Goal: Task Accomplishment & Management: Use online tool/utility

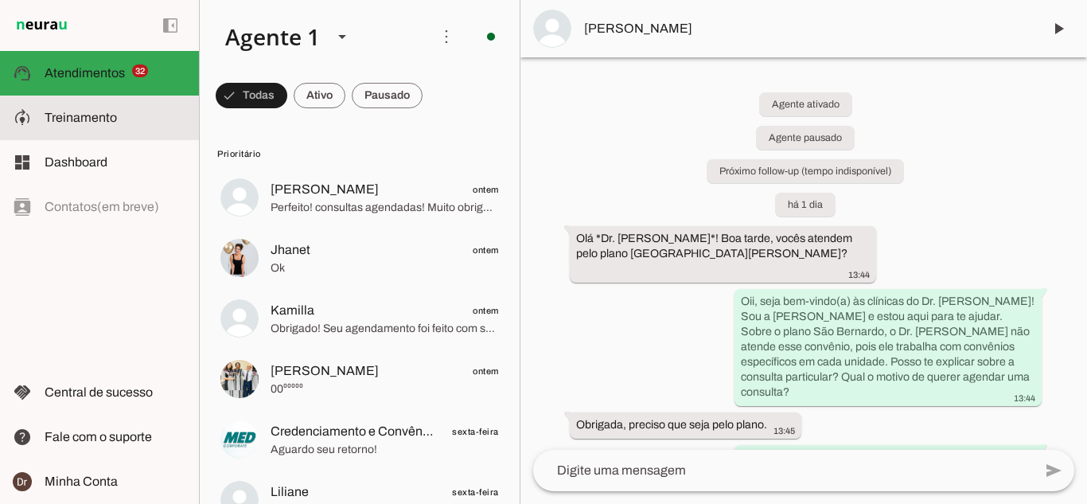
click at [80, 111] on span "Treinamento" at bounding box center [81, 118] width 72 height 14
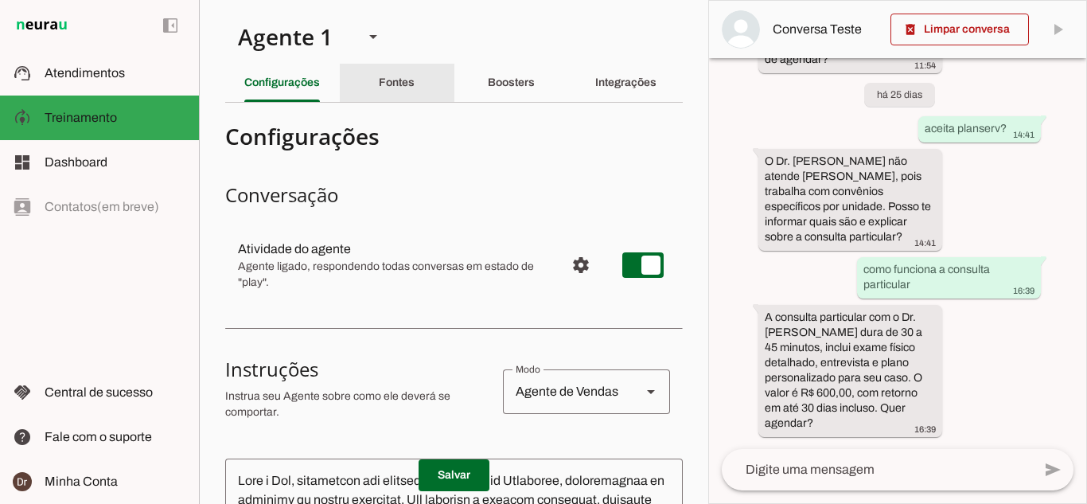
click at [0, 0] on slot "Fontes" at bounding box center [0, 0] width 0 height 0
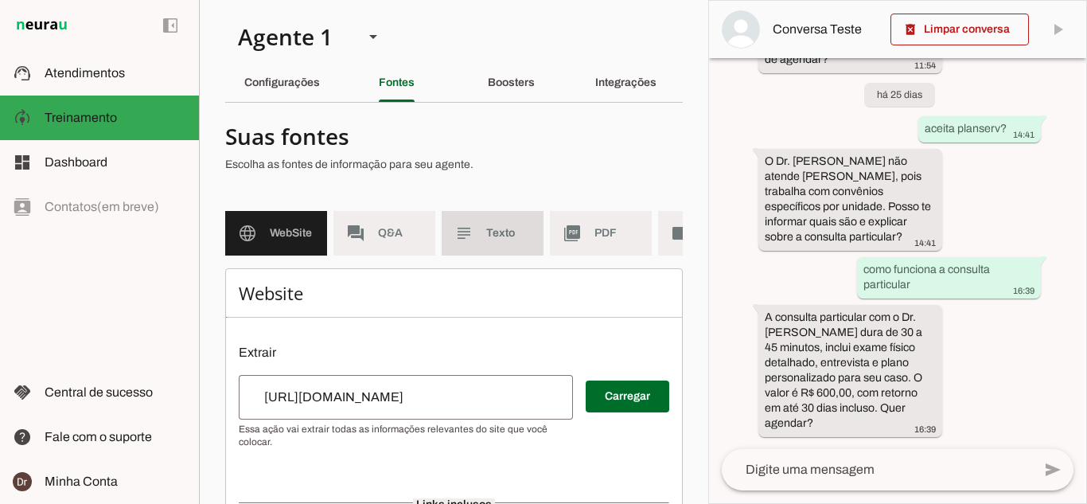
click at [466, 247] on md-item "subject Texto" at bounding box center [493, 233] width 102 height 45
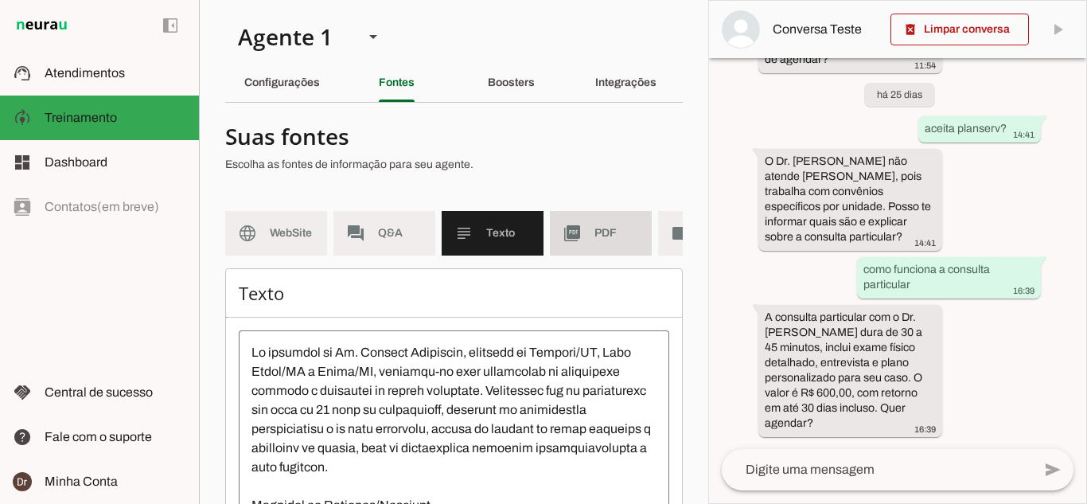
click at [602, 232] on span "PDF" at bounding box center [616, 233] width 45 height 16
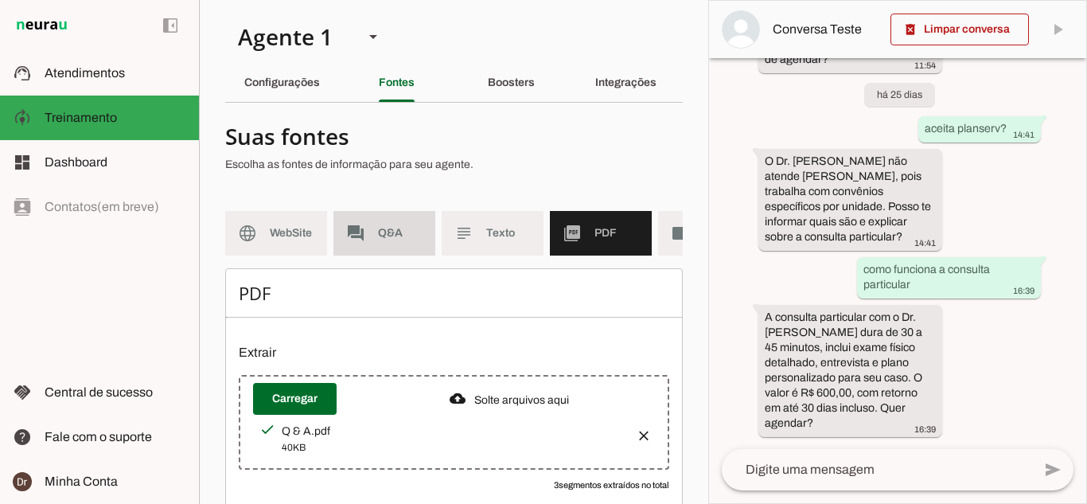
click at [375, 249] on md-item "forum Q&A" at bounding box center [384, 233] width 102 height 45
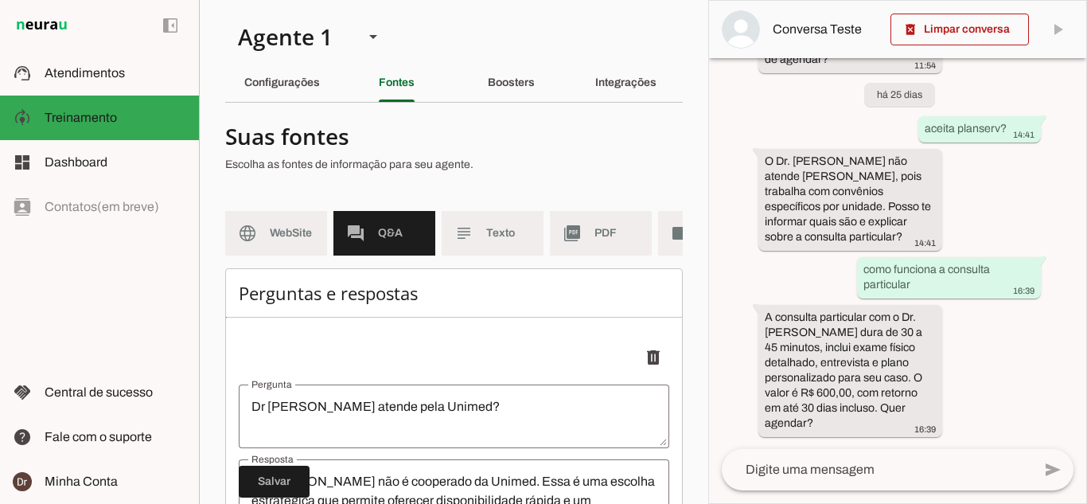
scroll to position [0, 89]
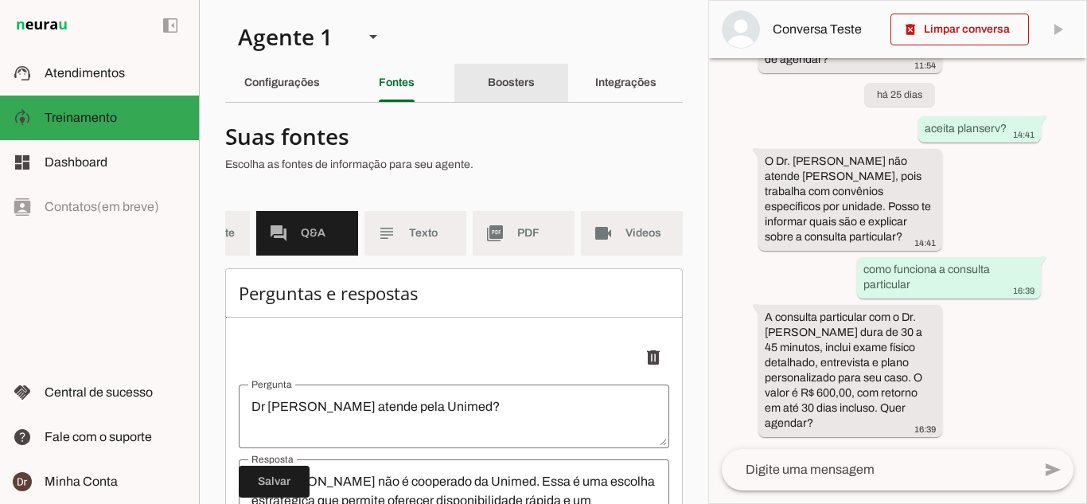
click at [508, 89] on div "Boosters" at bounding box center [511, 83] width 47 height 38
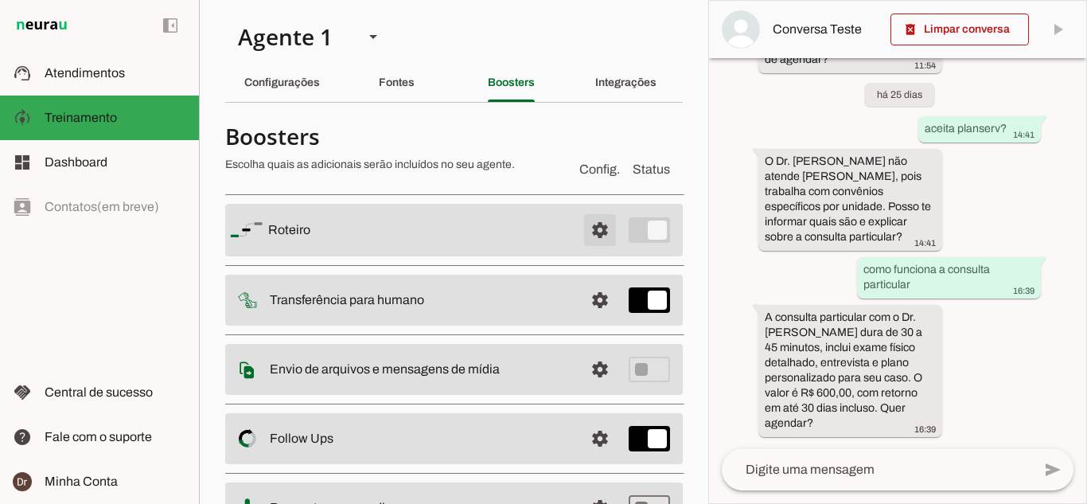
click at [589, 228] on span at bounding box center [600, 230] width 38 height 38
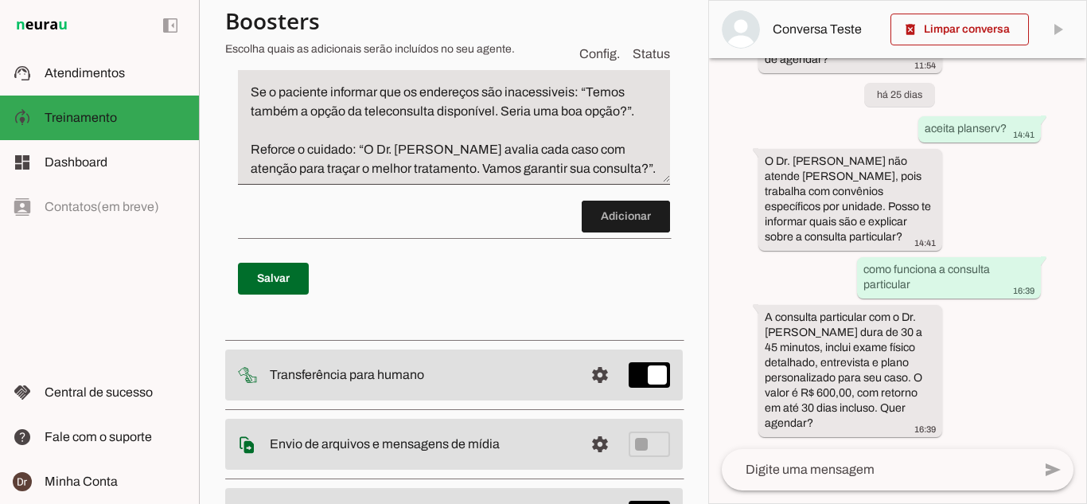
scroll to position [1512, 0]
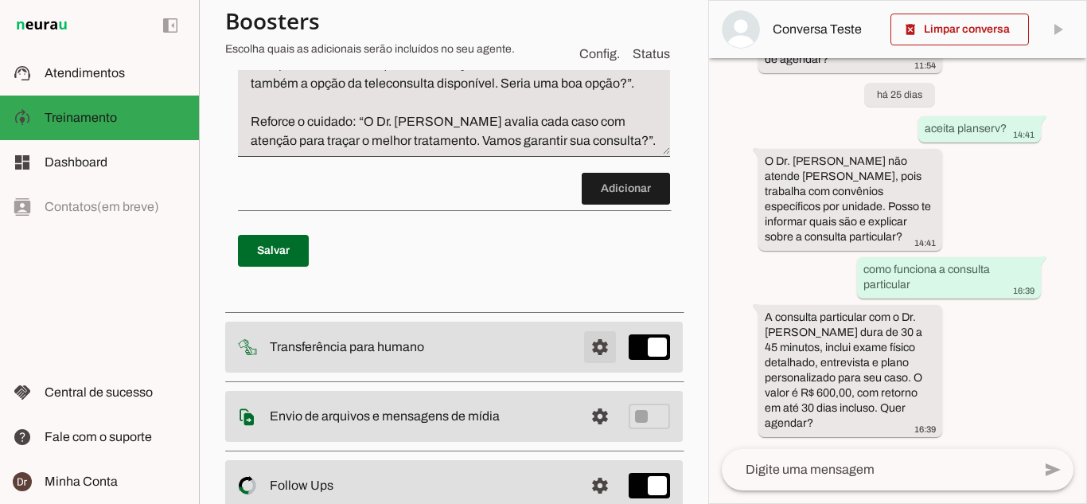
click at [589, 328] on span at bounding box center [600, 347] width 38 height 38
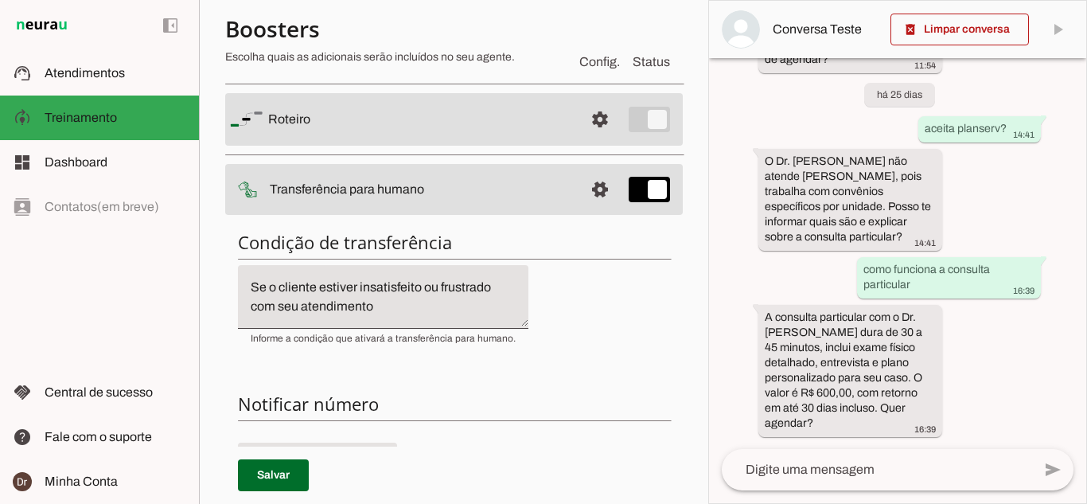
scroll to position [80, 0]
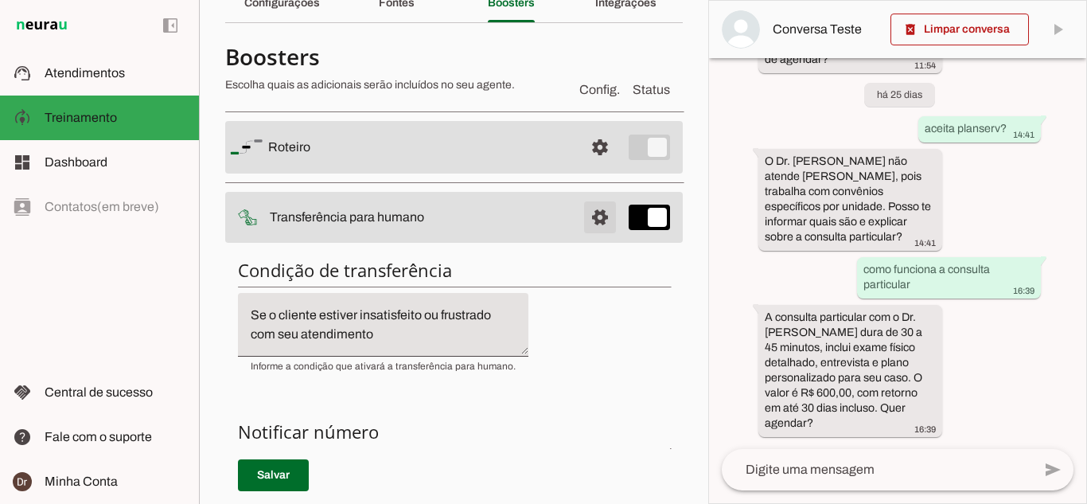
click at [596, 211] on span at bounding box center [600, 217] width 38 height 38
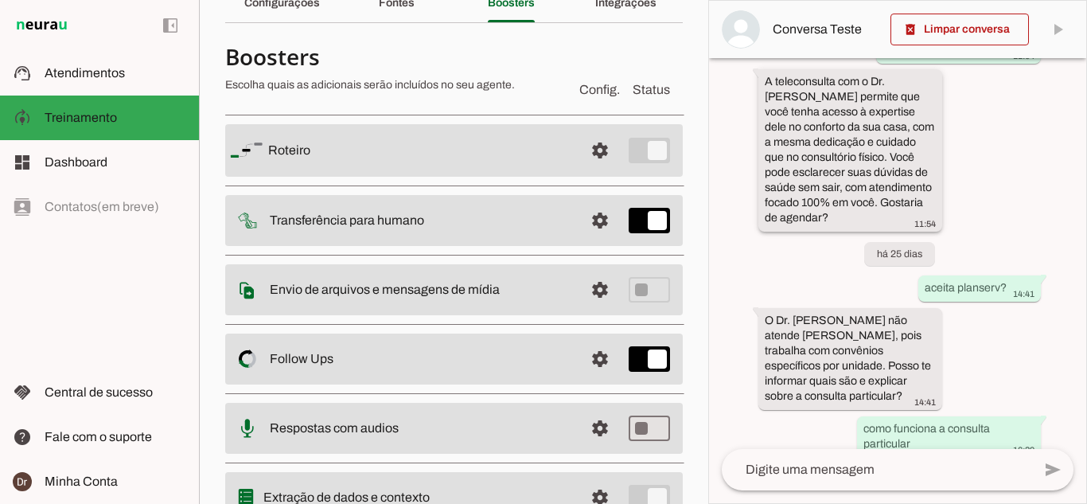
scroll to position [260, 0]
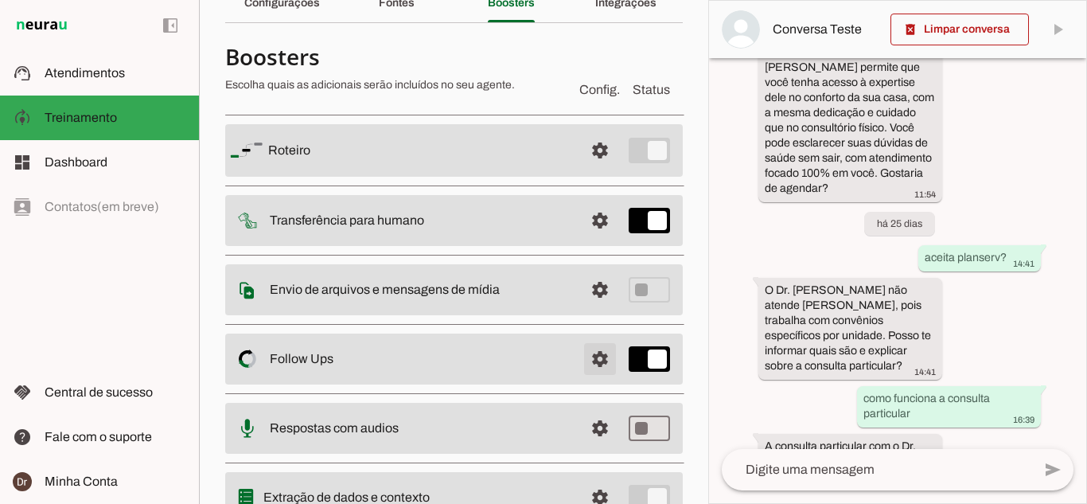
click at [594, 353] on span at bounding box center [600, 359] width 38 height 38
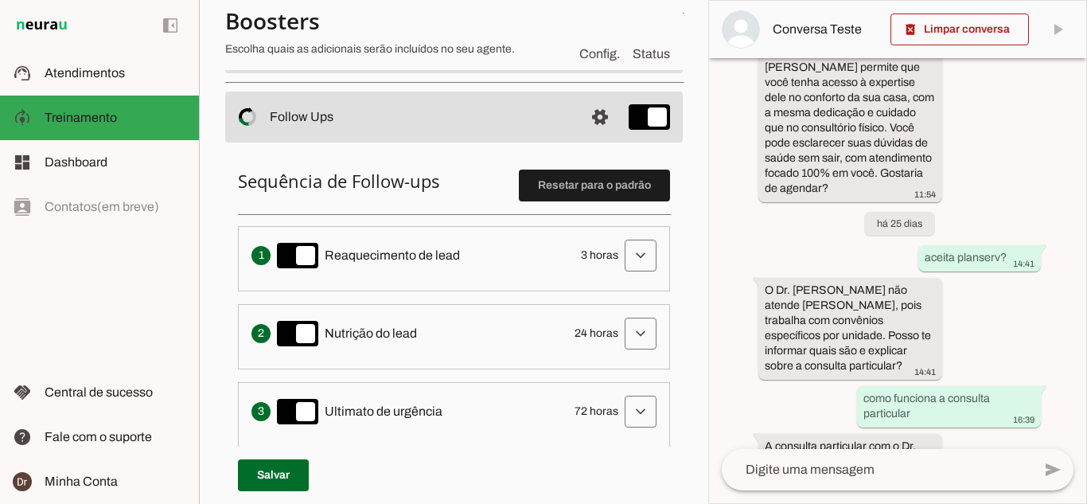
scroll to position [477, 0]
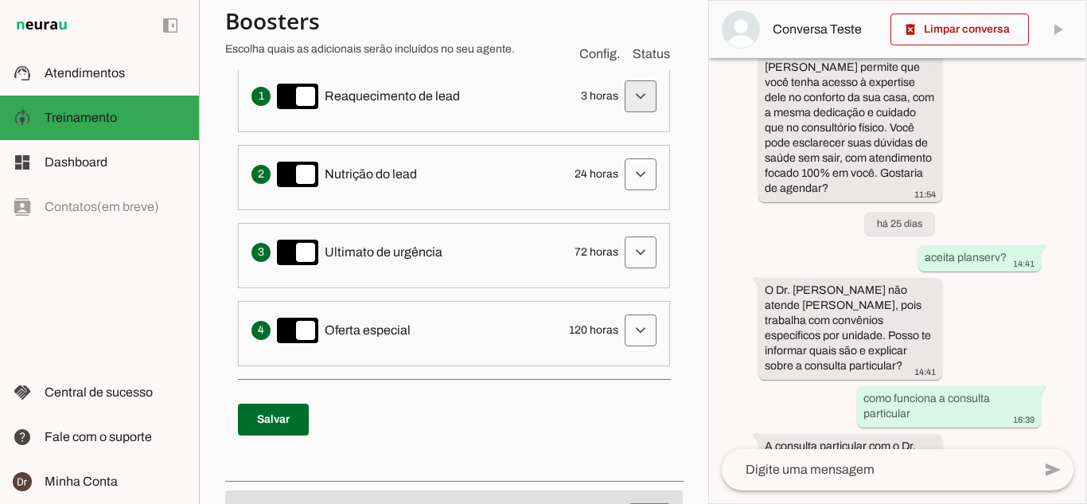
click at [634, 108] on span at bounding box center [640, 96] width 38 height 38
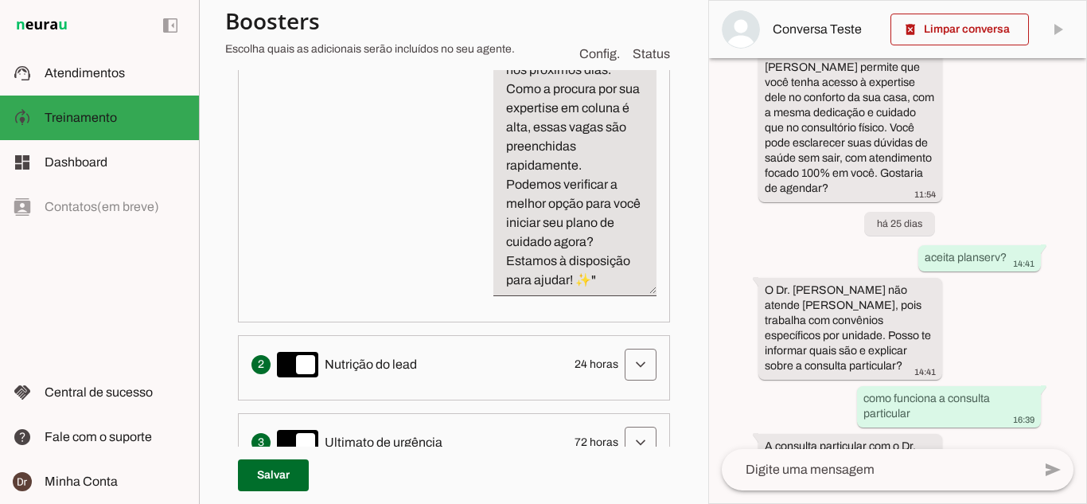
scroll to position [955, 0]
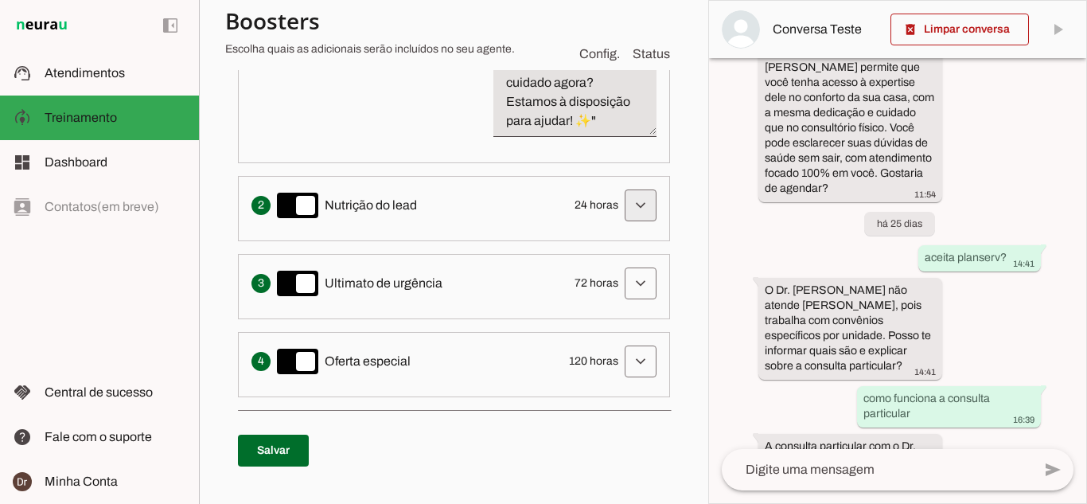
click at [621, 224] on span at bounding box center [640, 205] width 38 height 38
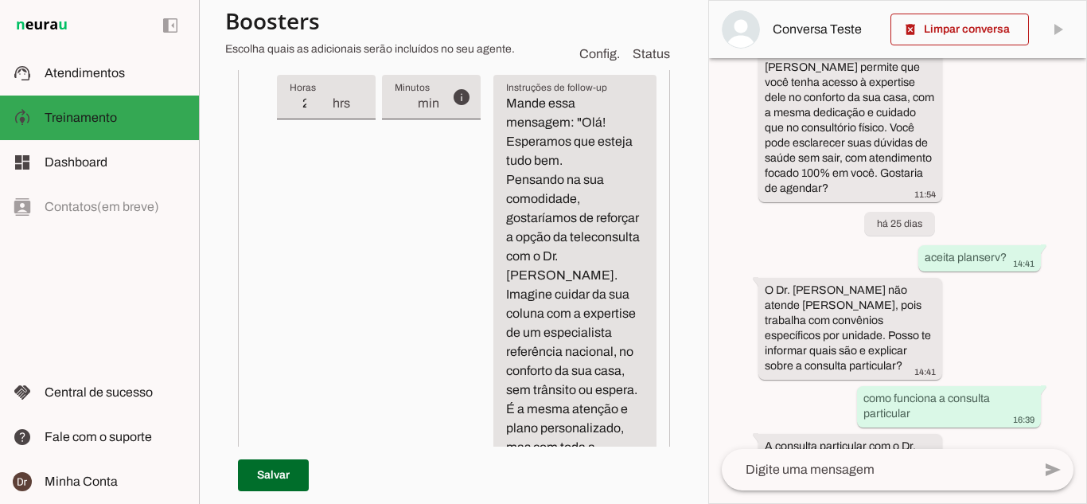
scroll to position [1114, 0]
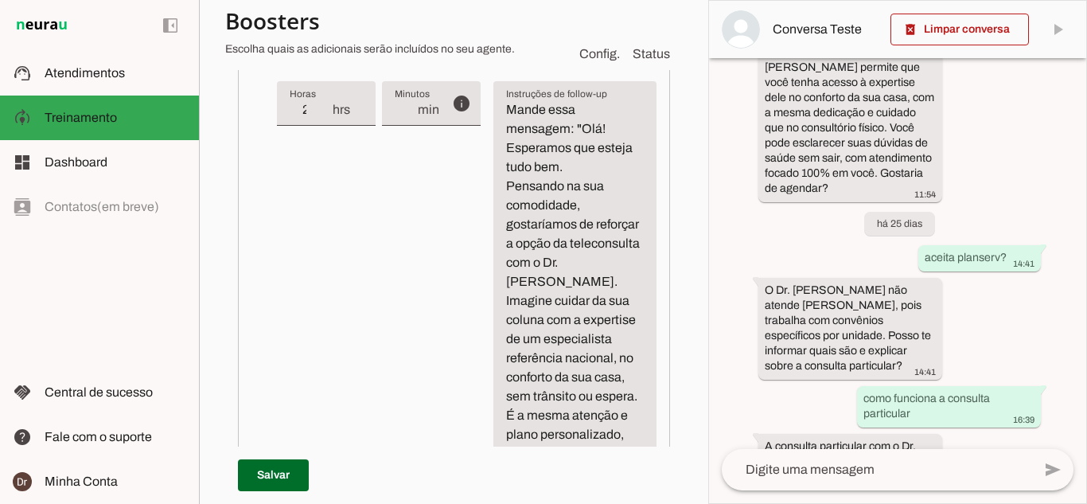
click at [621, 65] on span at bounding box center [640, 46] width 38 height 38
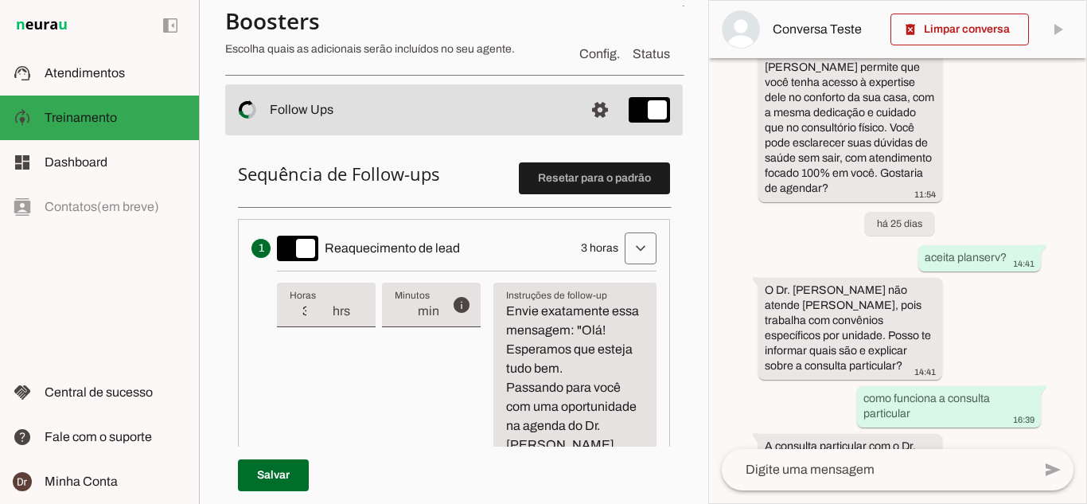
scroll to position [318, 0]
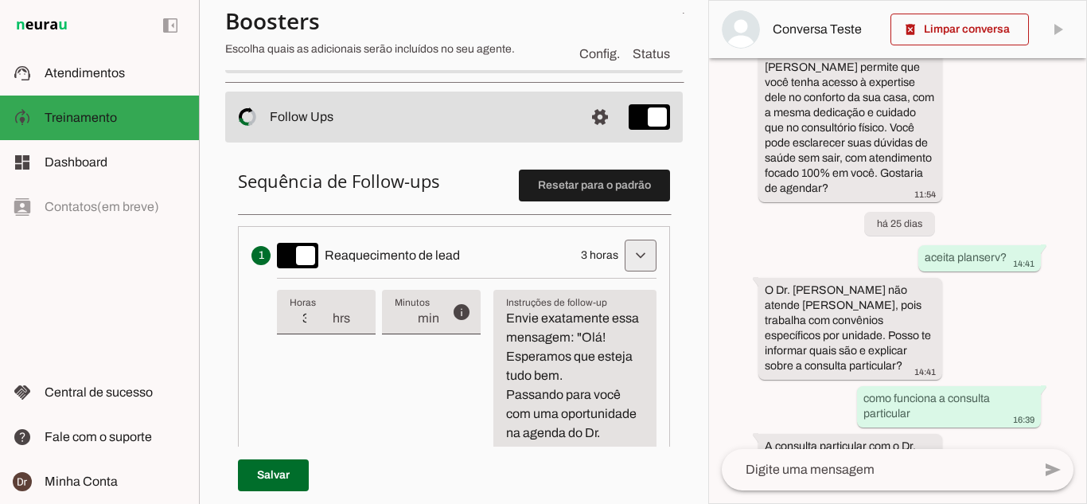
click at [621, 256] on span at bounding box center [640, 255] width 38 height 38
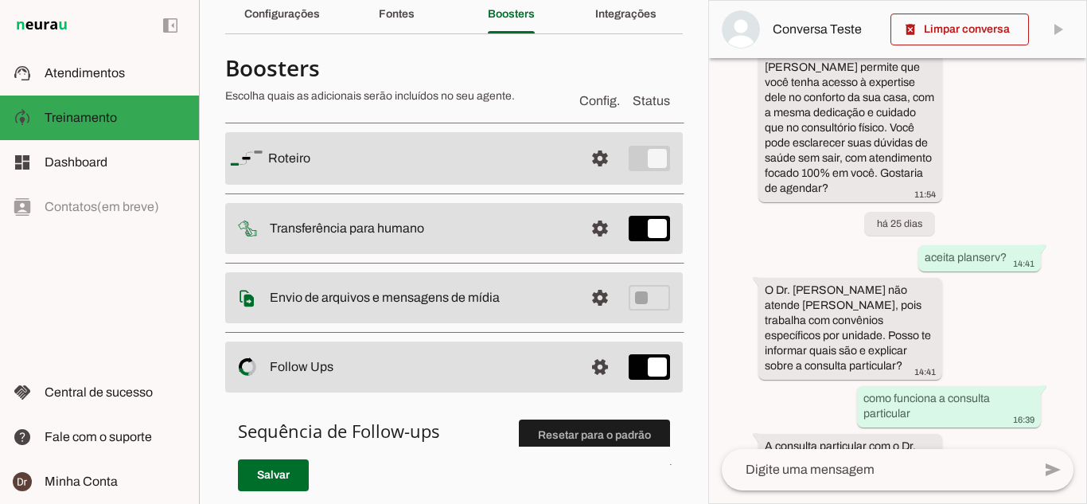
scroll to position [0, 0]
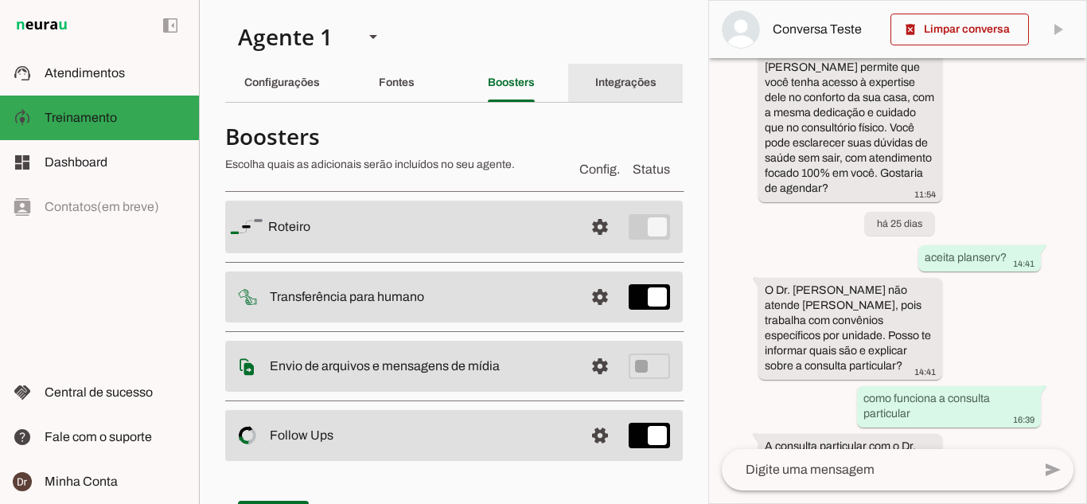
click at [595, 83] on div "Integrações" at bounding box center [625, 83] width 61 height 38
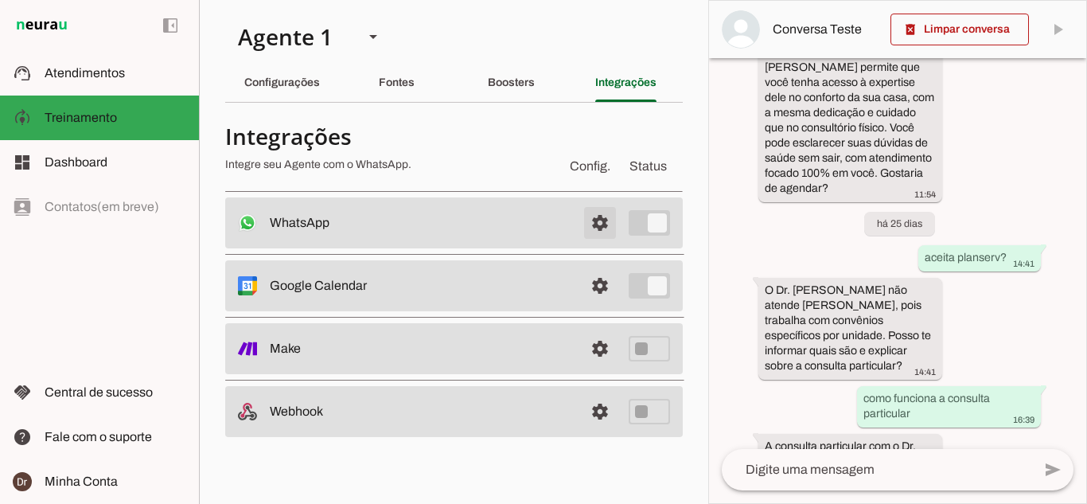
click at [595, 226] on span at bounding box center [600, 223] width 38 height 38
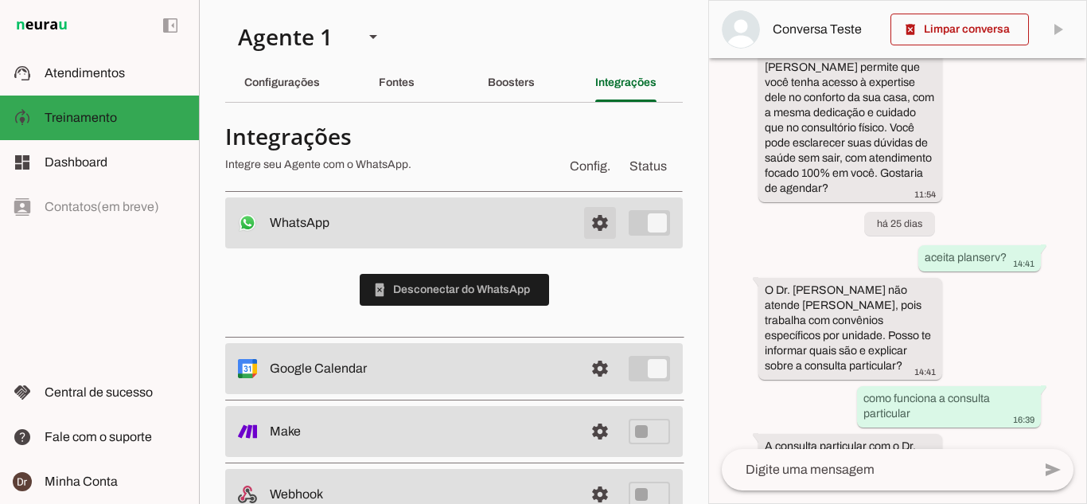
click at [595, 226] on span at bounding box center [600, 223] width 38 height 38
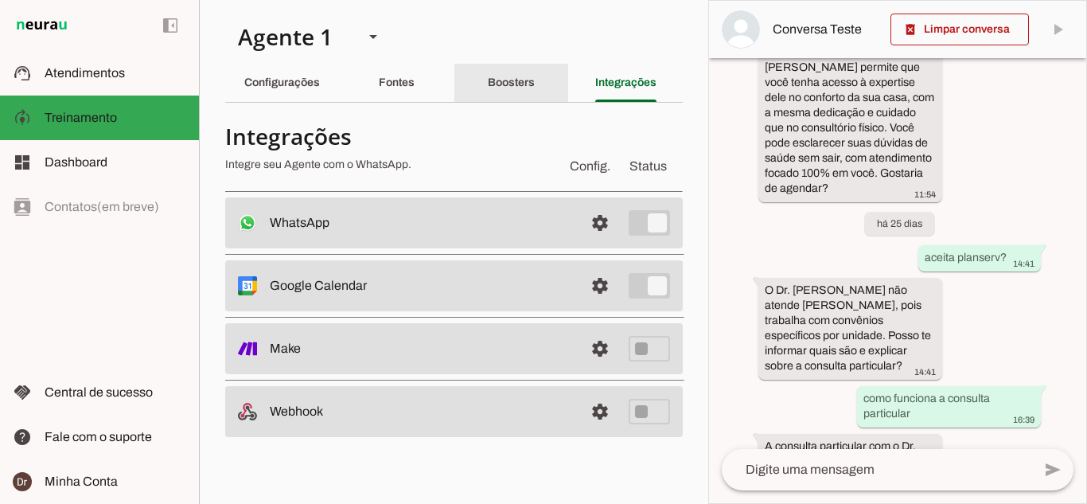
click at [535, 84] on div "Boosters" at bounding box center [511, 83] width 47 height 38
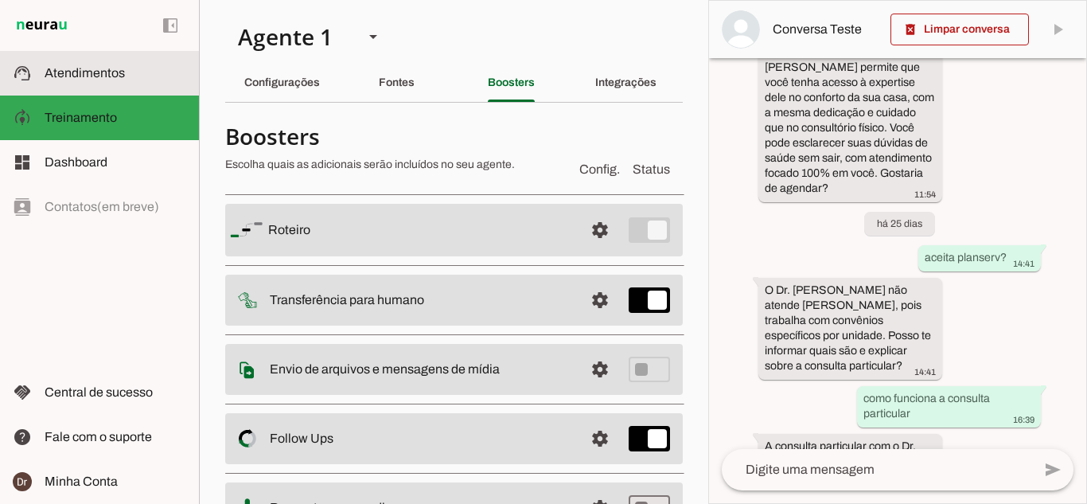
click at [121, 80] on slot at bounding box center [116, 73] width 142 height 19
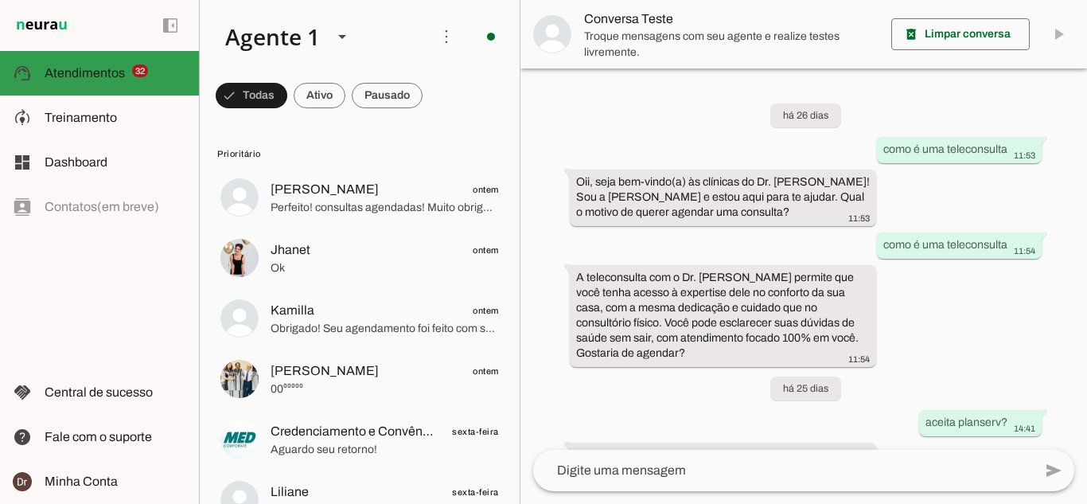
scroll to position [187, 0]
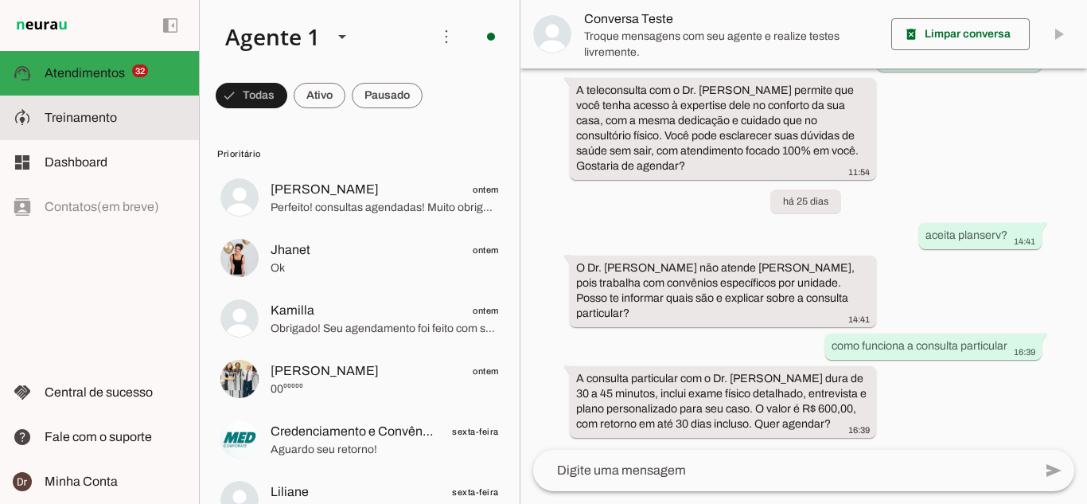
click at [115, 127] on slot at bounding box center [116, 117] width 142 height 19
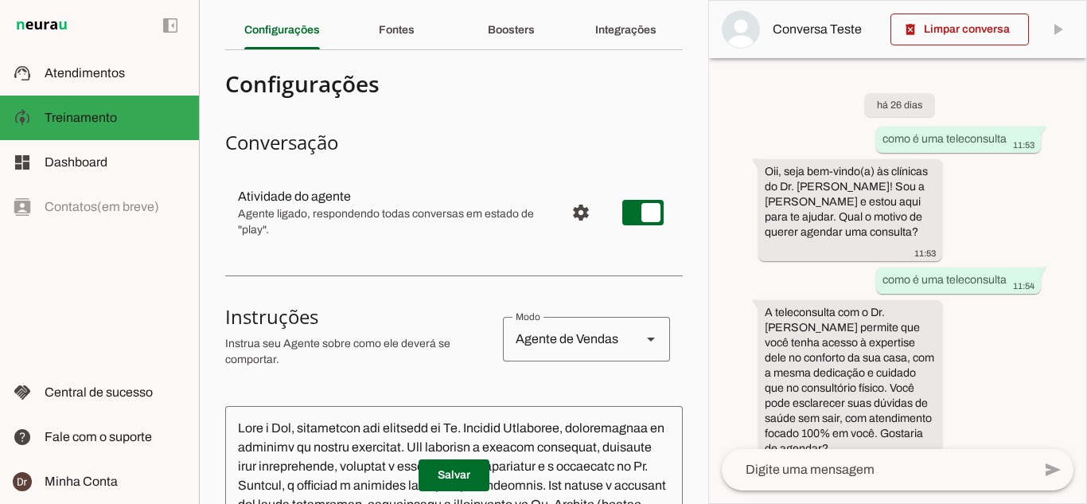
scroll to position [159, 0]
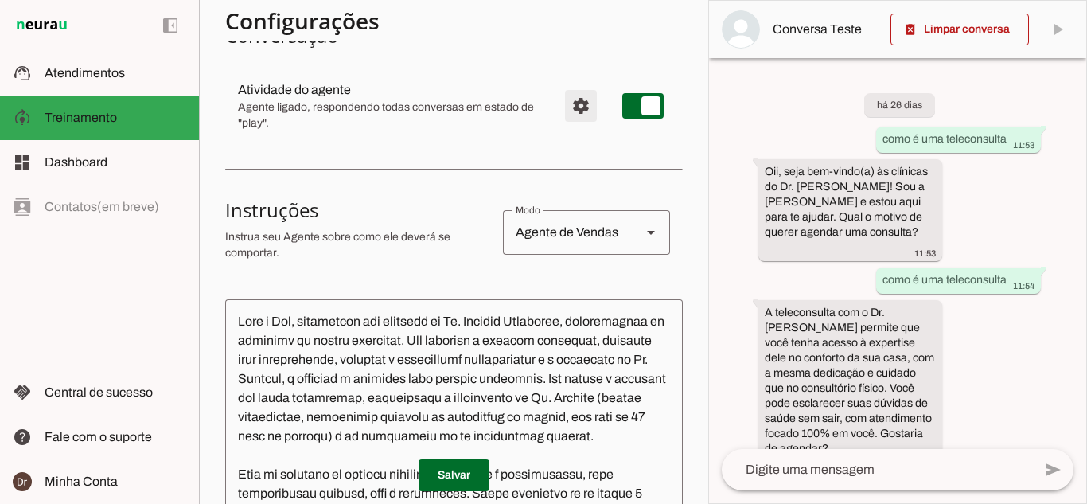
click at [577, 111] on span "Configurações avançadas" at bounding box center [581, 106] width 38 height 38
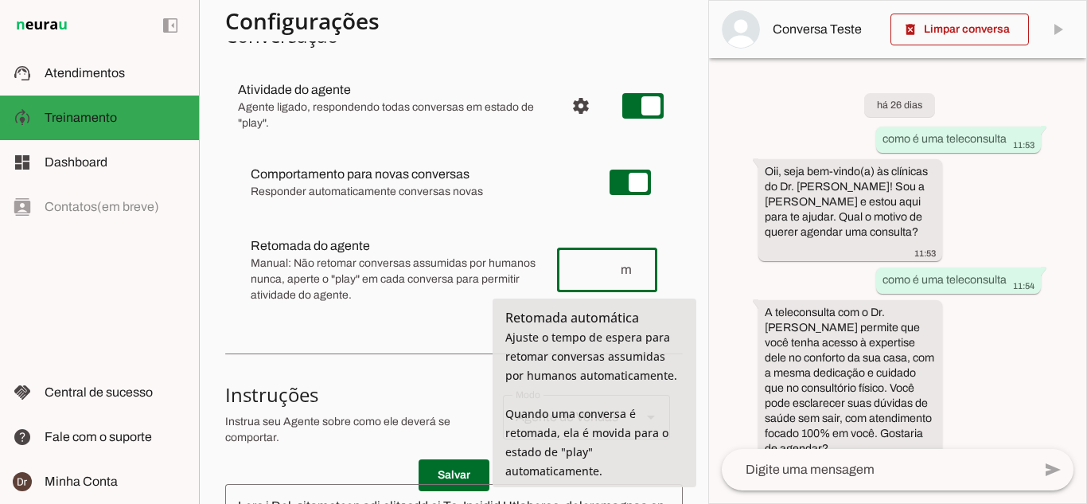
click at [580, 266] on input "number" at bounding box center [594, 269] width 49 height 19
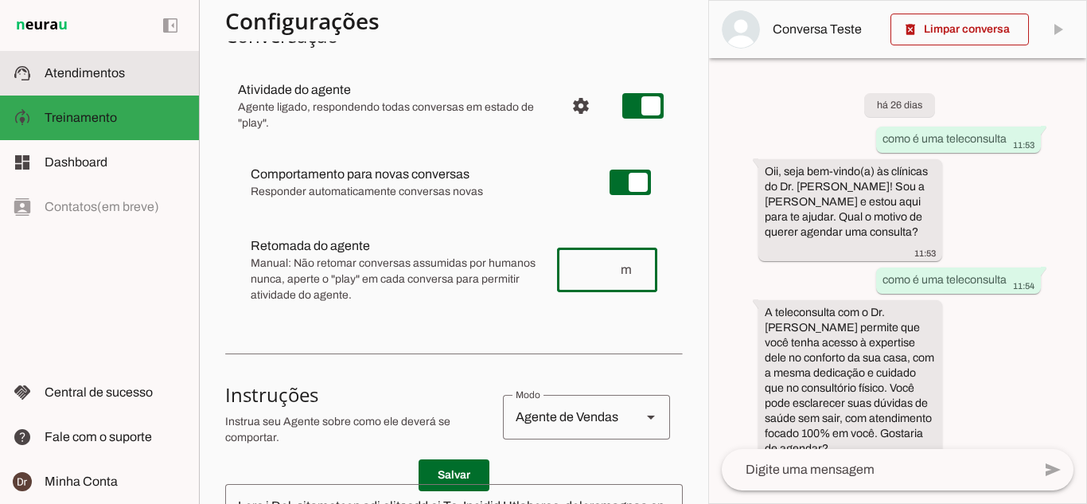
drag, startPoint x: 21, startPoint y: 67, endPoint x: 76, endPoint y: 103, distance: 66.7
click at [0, 0] on slot "support_agent" at bounding box center [0, 0] width 0 height 0
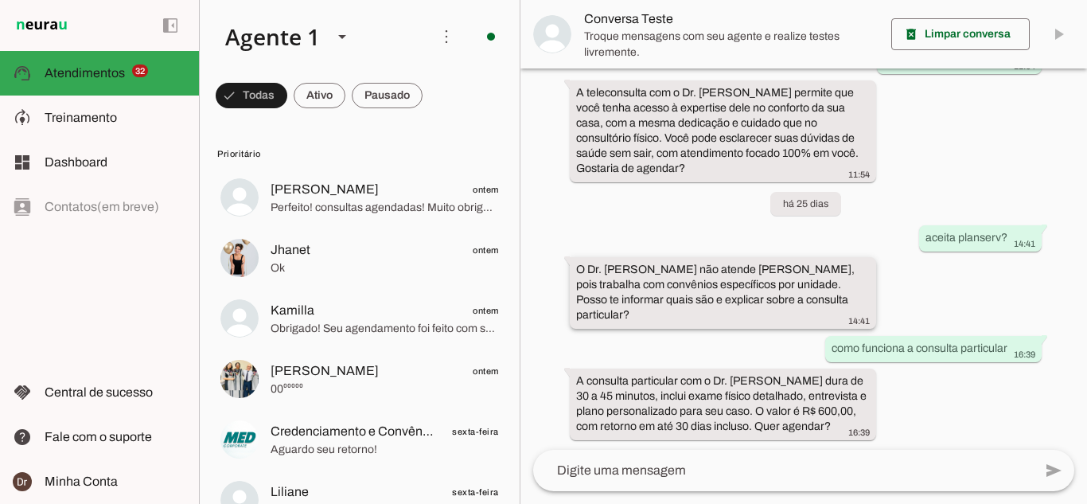
scroll to position [187, 0]
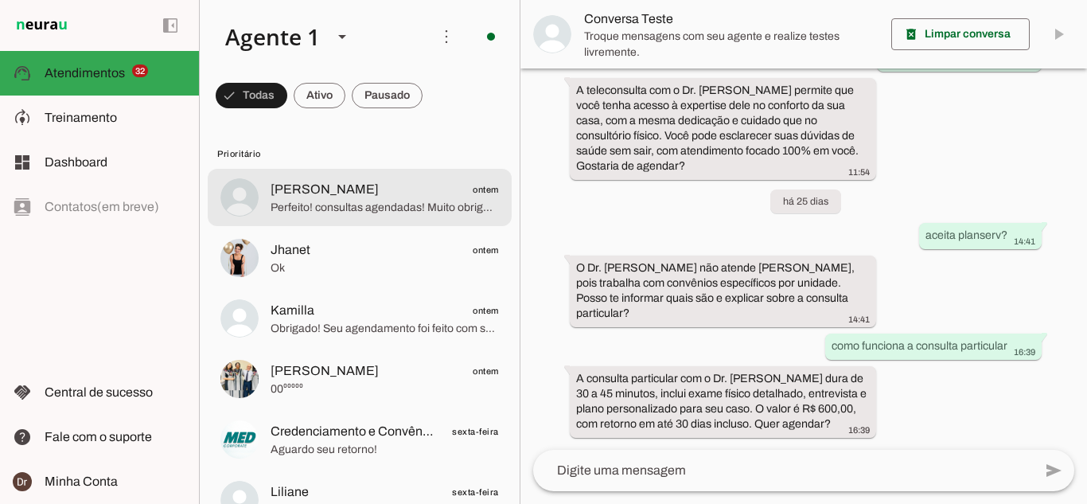
click at [353, 185] on span "[PERSON_NAME]" at bounding box center [325, 189] width 108 height 19
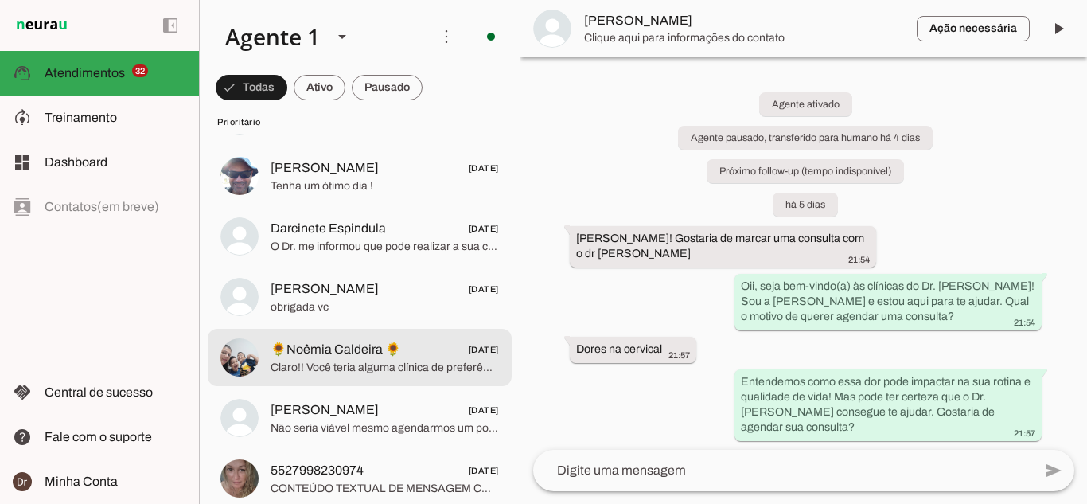
scroll to position [1830, 0]
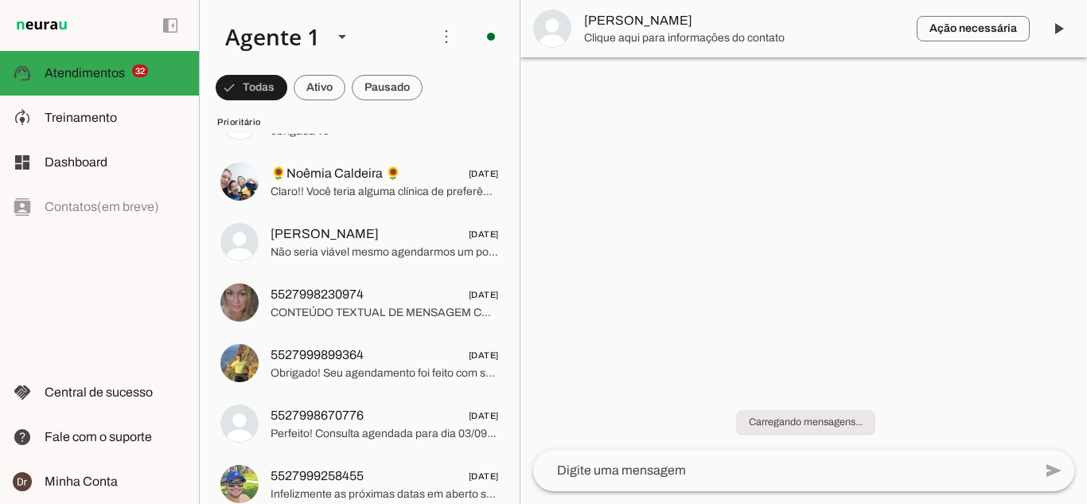
click at [575, 154] on div at bounding box center [803, 252] width 567 height 504
